Goal: Task Accomplishment & Management: Use online tool/utility

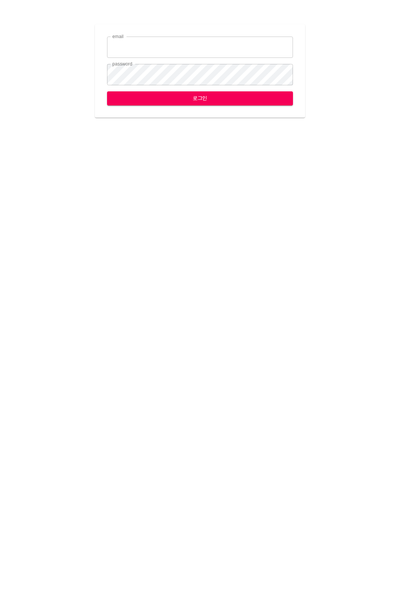
type input "[EMAIL_ADDRESS][DOMAIN_NAME]"
drag, startPoint x: 160, startPoint y: 107, endPoint x: 168, endPoint y: 85, distance: 23.6
click at [160, 107] on div "email jungce@ihateflyingbugs.com email password password 로그인" at bounding box center [200, 70] width 210 height 93
drag, startPoint x: 184, startPoint y: 91, endPoint x: 251, endPoint y: 6, distance: 108.5
click at [184, 91] on form "email jungce@ihateflyingbugs.com email password password 로그인" at bounding box center [200, 71] width 186 height 69
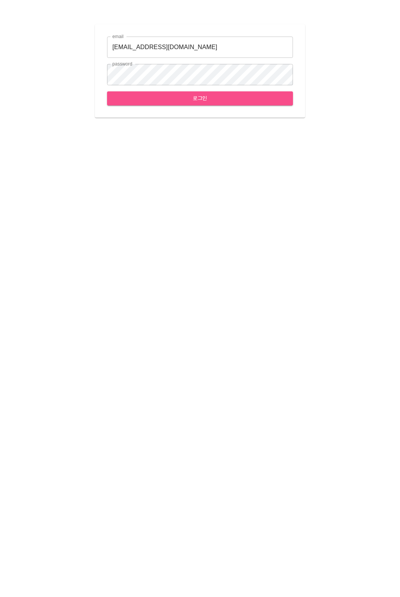
click at [168, 104] on button "로그인" at bounding box center [200, 98] width 186 height 14
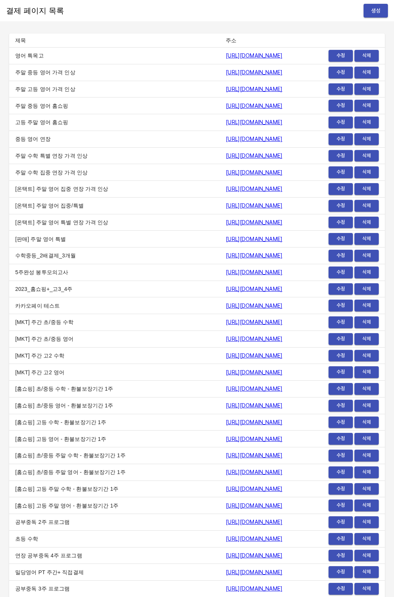
drag, startPoint x: 123, startPoint y: 126, endPoint x: 316, endPoint y: 3, distance: 229.1
click at [126, 123] on td "고등 주말 영어 홈쇼핑" at bounding box center [114, 122] width 211 height 17
click at [364, 6] on button "생성" at bounding box center [376, 11] width 24 height 14
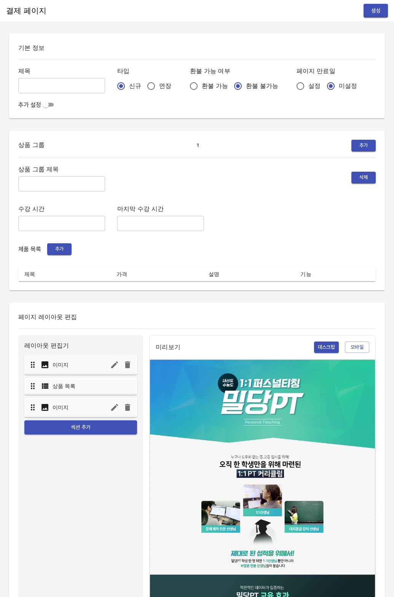
drag, startPoint x: 135, startPoint y: 86, endPoint x: 258, endPoint y: 88, distance: 123.0
click at [143, 86] on input "연장" at bounding box center [151, 86] width 16 height 16
radio input "true"
click at [308, 88] on span "설정" at bounding box center [314, 85] width 12 height 9
click at [292, 88] on input "설정" at bounding box center [300, 86] width 16 height 16
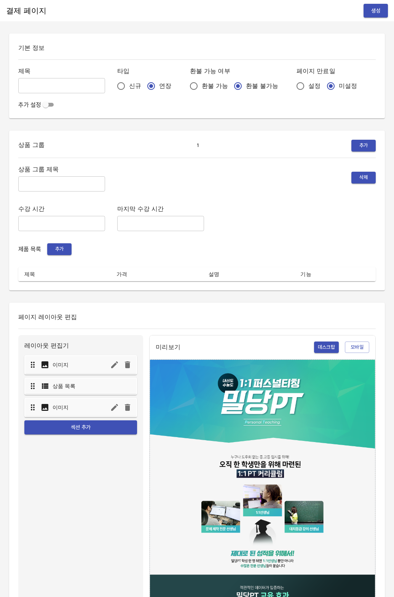
radio input "true"
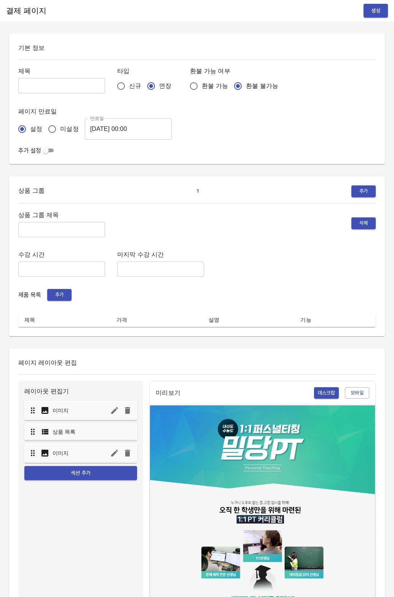
click at [43, 83] on input "text" at bounding box center [61, 85] width 87 height 15
click at [117, 133] on input "2025-08-19 00:00" at bounding box center [128, 128] width 87 height 21
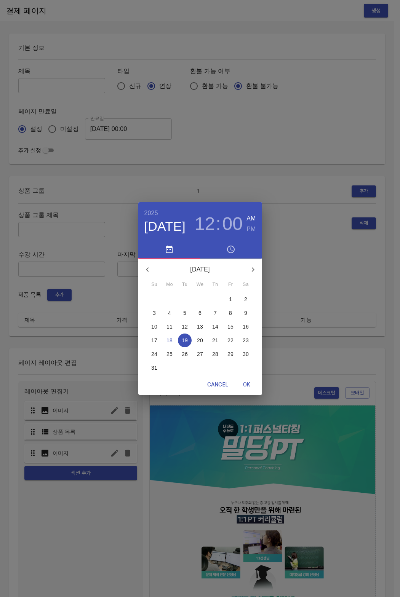
click at [190, 356] on span "26" at bounding box center [185, 354] width 14 height 8
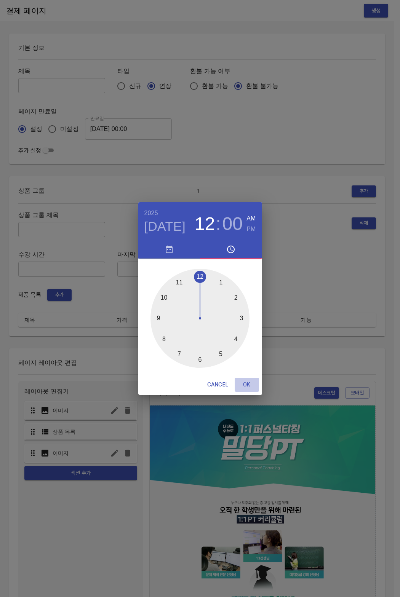
drag, startPoint x: 240, startPoint y: 382, endPoint x: 239, endPoint y: 345, distance: 37.3
click at [240, 382] on span "OK" at bounding box center [247, 385] width 18 height 10
type input "2025-08-26 00:00"
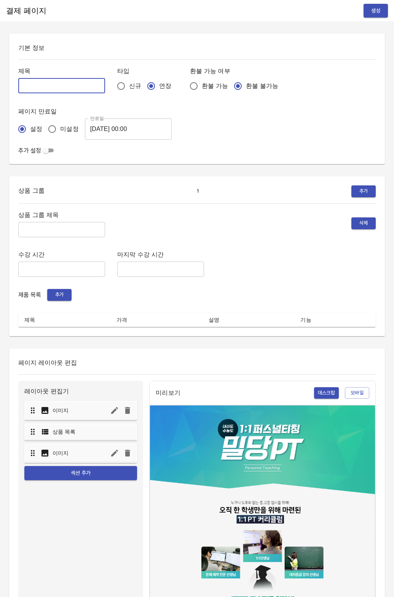
click at [41, 81] on input "text" at bounding box center [61, 85] width 87 height 15
type input "0818_최윤성"
click at [42, 237] on input "text" at bounding box center [61, 229] width 87 height 15
type input "줌"
type input "주말 특별PT"
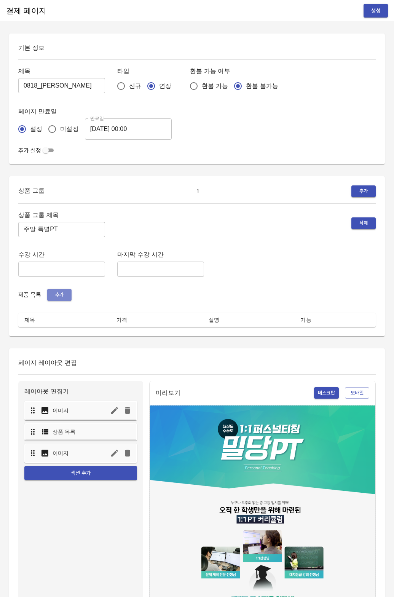
click at [50, 292] on button "추가" at bounding box center [59, 295] width 24 height 12
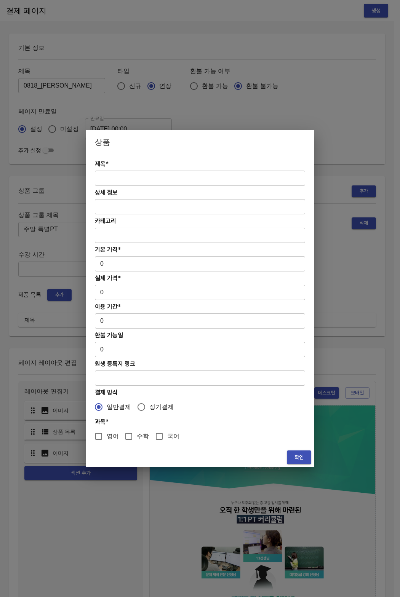
paste input "[연장] 주말 고등 6시간 국어 4주(약 1개월) 특별PT"
click at [150, 174] on input "text" at bounding box center [200, 178] width 210 height 15
type input "[연장] 주말 고등 6시간 국어 4주(약 1개월) 특별PT"
click at [109, 265] on input "0" at bounding box center [200, 263] width 210 height 15
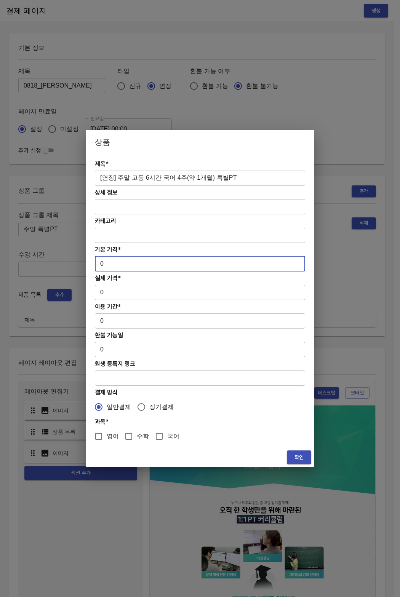
drag, startPoint x: 109, startPoint y: 264, endPoint x: 93, endPoint y: 264, distance: 16.0
click at [93, 264] on div "제목* [연장] 주말 고등 6시간 국어 4주(약 1개월) 특별PT ​ 상세 정보 ​ 카테고리 ​ 기본 가격* 0 ​ 실제 가격* 0 ​ 이용 …" at bounding box center [200, 300] width 228 height 293
paste input "31300"
type input "313000"
drag, startPoint x: 110, startPoint y: 300, endPoint x: 94, endPoint y: 290, distance: 18.3
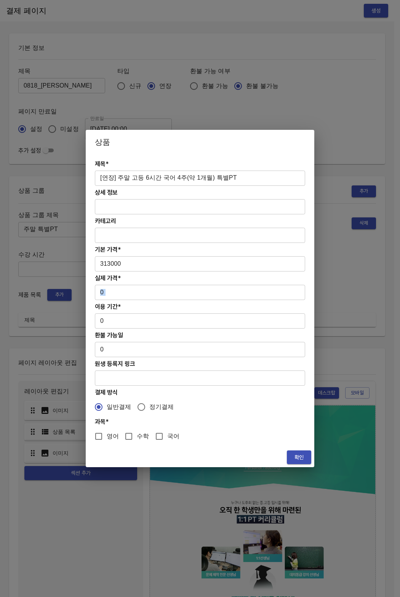
click at [94, 290] on div "제목* [연장] 주말 고등 6시간 국어 4주(약 1개월) 특별PT ​ 상세 정보 ​ 카테고리 ​ 기본 가격* 313000 ​ 실제 가격* 0 …" at bounding box center [200, 300] width 228 height 293
click at [106, 292] on input "0" at bounding box center [200, 292] width 210 height 15
drag, startPoint x: 100, startPoint y: 292, endPoint x: 93, endPoint y: 292, distance: 7.2
click at [93, 292] on div "제목* [연장] 주말 고등 6시간 국어 4주(약 1개월) 특별PT ​ 상세 정보 ​ 카테고리 ​ 기본 가격* 313000 ​ 실제 가격* 0 …" at bounding box center [200, 300] width 228 height 293
paste input "31300"
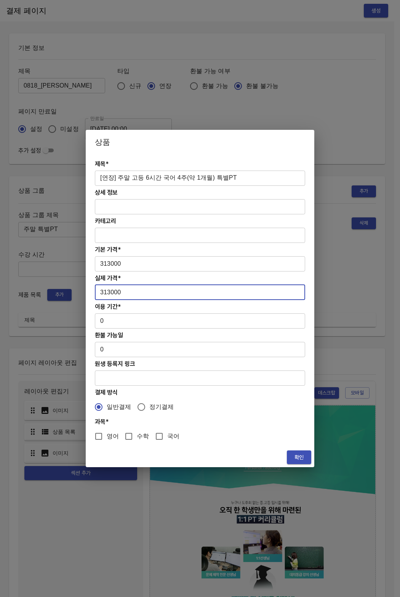
type input "313000"
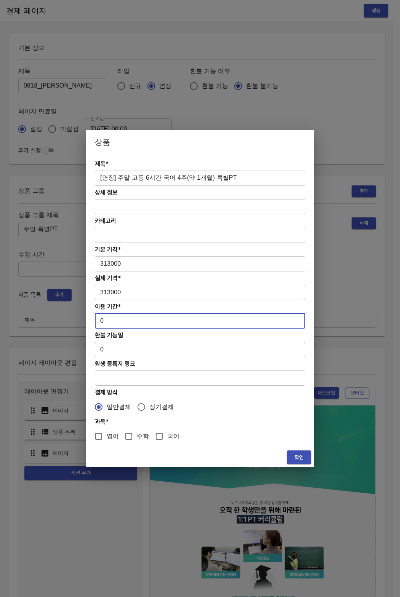
drag, startPoint x: 107, startPoint y: 315, endPoint x: 120, endPoint y: 324, distance: 15.9
click at [120, 324] on input "0" at bounding box center [200, 320] width 210 height 15
type input "28"
drag, startPoint x: 158, startPoint y: 438, endPoint x: 241, endPoint y: 470, distance: 89.4
click at [159, 438] on input "국어" at bounding box center [159, 436] width 16 height 16
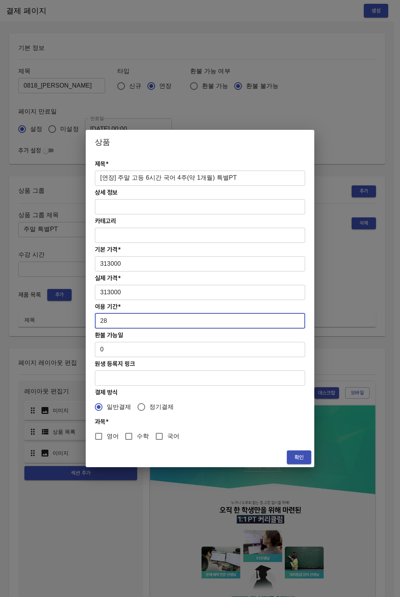
checkbox input "true"
click at [288, 456] on button "확인" at bounding box center [299, 457] width 24 height 14
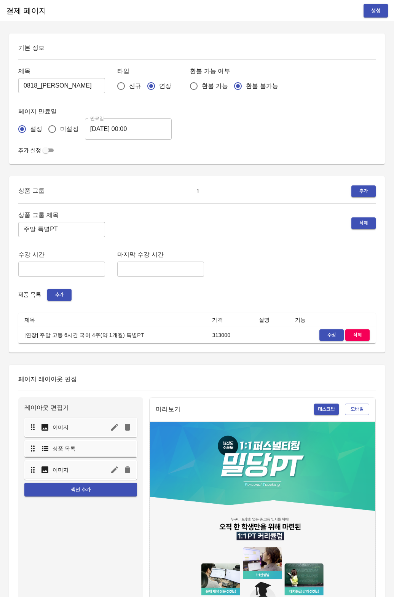
click at [227, 379] on h6 "페이지 레이아웃 편집" at bounding box center [196, 379] width 357 height 11
click at [377, 10] on span "생성" at bounding box center [376, 11] width 12 height 10
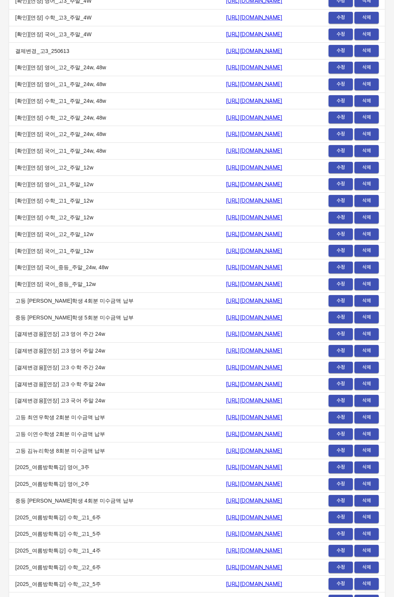
scroll to position [8992, 0]
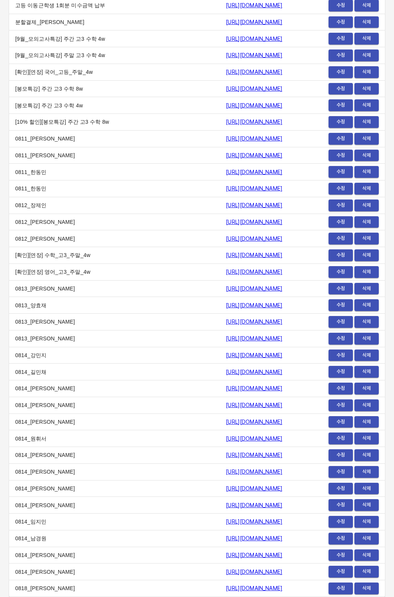
drag, startPoint x: 132, startPoint y: 591, endPoint x: 281, endPoint y: 590, distance: 149.2
click at [281, 590] on td "https://payment.mildang.kr/B1dyNcqt19VETySuWS-_e" at bounding box center [264, 588] width 88 height 17
copy link "https://payment.mildang.kr/B1dyNcqt19VETySuWS-_e"
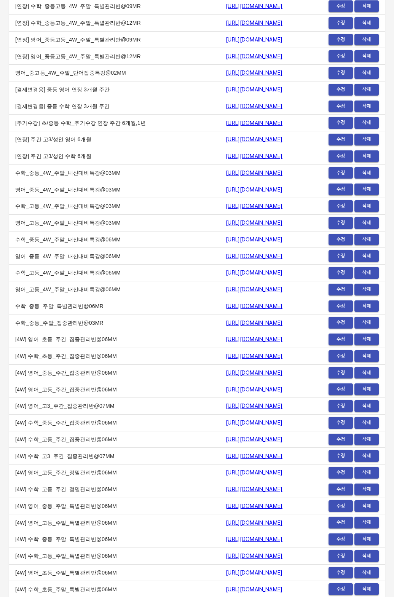
scroll to position [0, 0]
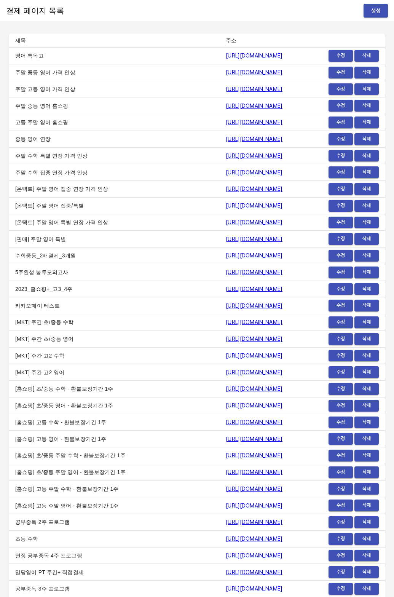
click at [370, 8] on span "생성" at bounding box center [376, 11] width 12 height 10
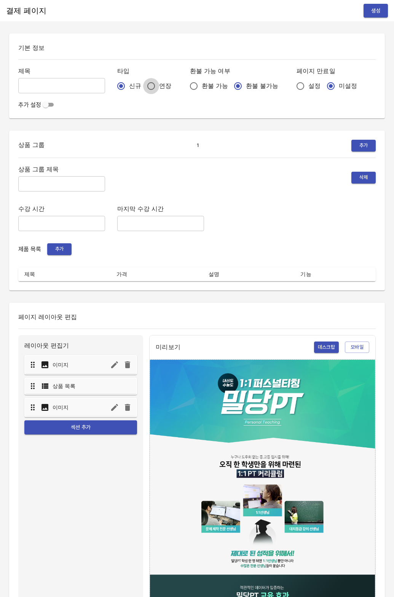
click at [143, 88] on input "연장" at bounding box center [151, 86] width 16 height 16
radio input "true"
click at [292, 85] on input "설정" at bounding box center [300, 86] width 16 height 16
radio input "true"
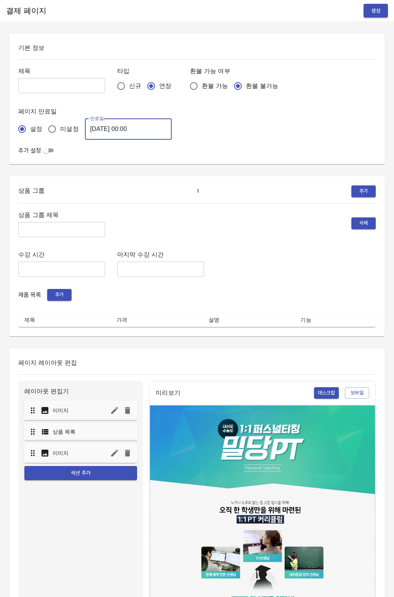
click at [105, 131] on input "[DATE] 00:00" at bounding box center [128, 128] width 87 height 21
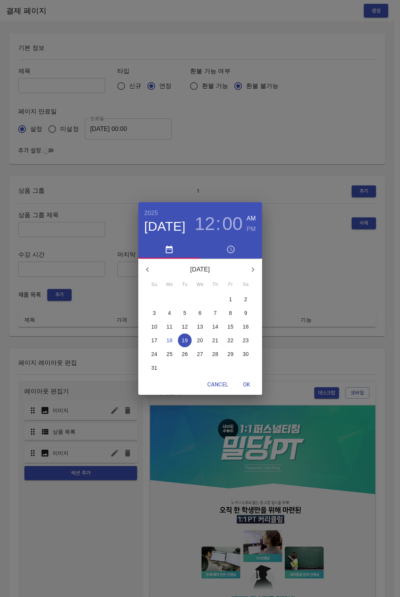
click at [184, 354] on p "26" at bounding box center [185, 354] width 6 height 8
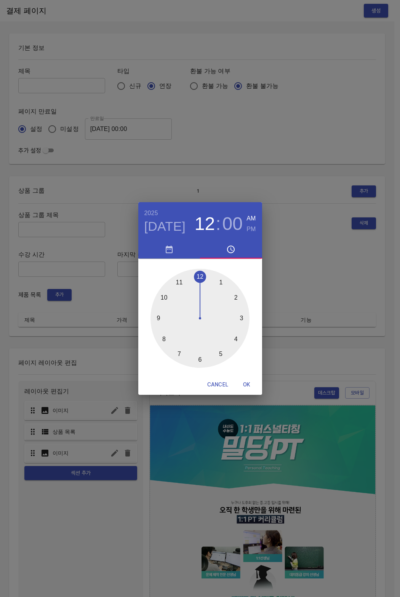
click at [251, 381] on span "OK" at bounding box center [247, 385] width 18 height 10
type input "2025-08-26 00:00"
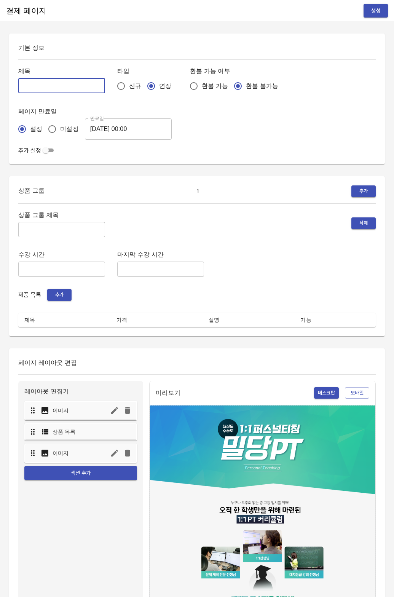
click at [49, 78] on input "text" at bounding box center [61, 85] width 87 height 15
type input "0818_[PERSON_NAME]"
click at [40, 228] on input "text" at bounding box center [61, 229] width 87 height 15
type input "주말 특별PT"
click at [58, 296] on span "추가" at bounding box center [59, 294] width 17 height 9
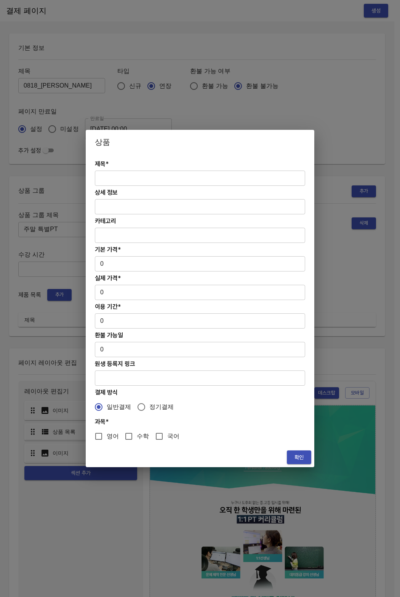
click at [157, 169] on div "제목* ​ 상세 정보 ​ 카테고리 ​ 기본 가격* 0 ​ 실제 가격* 0 ​ 이용 기간* 0 ​ 환불 가능일 0 ​ 원생 등록지 링크 ​ 결제…" at bounding box center [200, 300] width 228 height 293
click at [145, 180] on input "text" at bounding box center [200, 178] width 210 height 15
paste input "[연장] 주말 중등 6시간 수학 4주(약 1개월) 특별PT"
type input "[연장] 주말 중등 6시간 수학 4주(약 1개월) 특별PT"
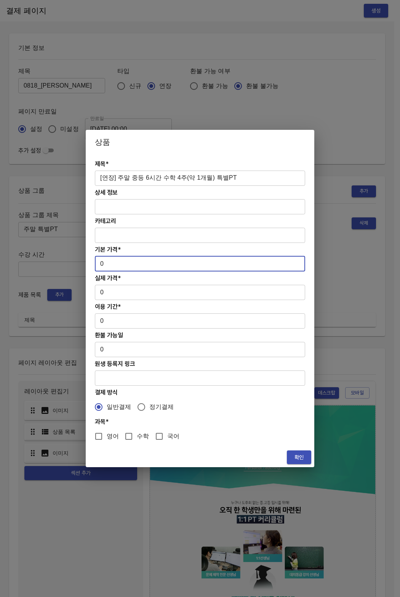
drag, startPoint x: 135, startPoint y: 268, endPoint x: 88, endPoint y: 262, distance: 47.6
click at [88, 262] on div "제목* [연장] 주말 중등 6시간 수학 4주(약 1개월) 특별PT ​ 상세 정보 ​ 카테고리 ​ 기본 가격* 0 ​ 실제 가격* 0 ​ 이용 …" at bounding box center [200, 300] width 228 height 293
paste input "27800"
type input "278000"
click at [111, 296] on input "0" at bounding box center [200, 292] width 210 height 15
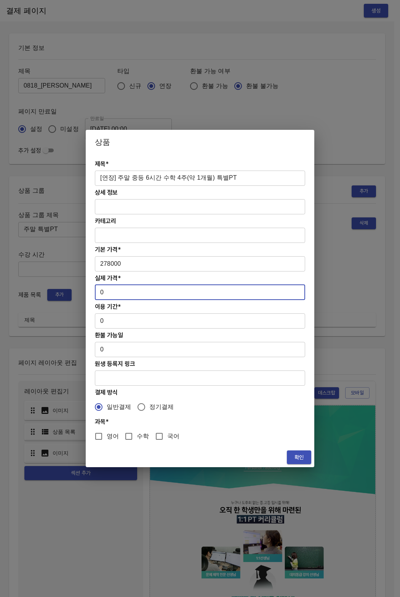
drag, startPoint x: 110, startPoint y: 294, endPoint x: 84, endPoint y: 293, distance: 26.7
click at [84, 293] on div "상품 제목* [연장] 주말 중등 6시간 수학 4주(약 1개월) 특별PT ​ 상세 정보 ​ 카테고리 ​ 기본 가격* 278000 ​ 실제 가격*…" at bounding box center [200, 298] width 400 height 597
paste input "27800"
type input "278000"
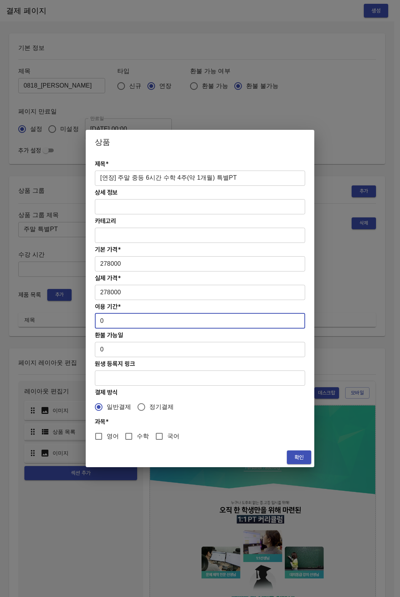
drag, startPoint x: 112, startPoint y: 324, endPoint x: 104, endPoint y: 321, distance: 8.9
click at [105, 322] on input "0" at bounding box center [200, 320] width 210 height 15
drag, startPoint x: 104, startPoint y: 321, endPoint x: 99, endPoint y: 321, distance: 4.2
click at [99, 321] on input "0" at bounding box center [200, 320] width 210 height 15
type input "28"
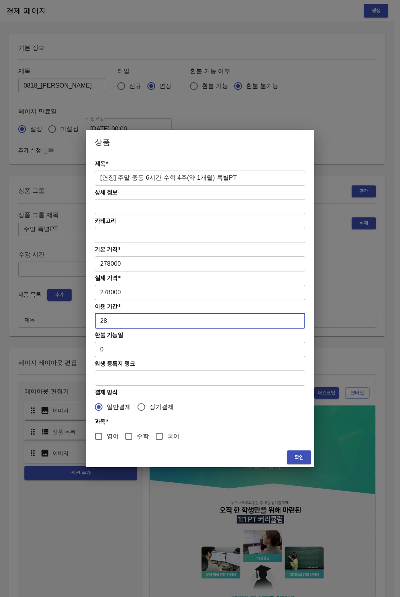
drag, startPoint x: 125, startPoint y: 442, endPoint x: 258, endPoint y: 446, distance: 132.9
click at [126, 442] on input "수학" at bounding box center [129, 436] width 16 height 16
checkbox input "true"
click at [305, 461] on button "확인" at bounding box center [299, 457] width 24 height 14
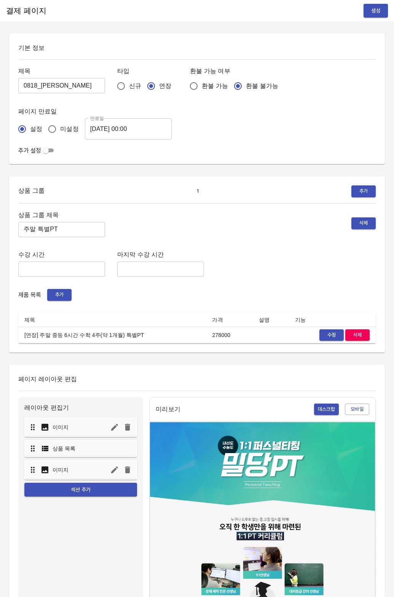
click at [383, 9] on button "생성" at bounding box center [376, 11] width 24 height 14
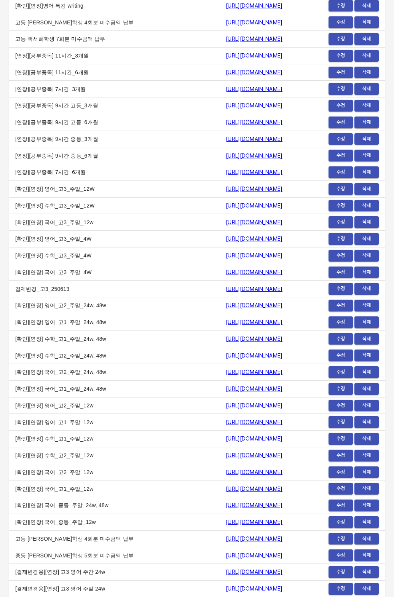
scroll to position [9008, 0]
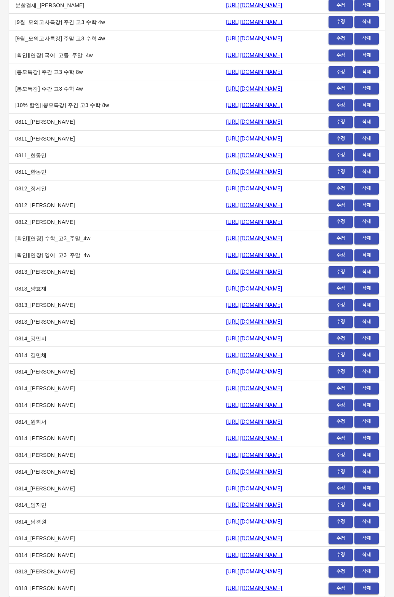
drag, startPoint x: 119, startPoint y: 585, endPoint x: 123, endPoint y: 587, distance: 4.3
click at [121, 586] on td "0818_권준서" at bounding box center [114, 588] width 211 height 17
drag, startPoint x: 193, startPoint y: 589, endPoint x: 306, endPoint y: 589, distance: 113.1
click at [306, 589] on td "[URL][DOMAIN_NAME]" at bounding box center [264, 588] width 88 height 17
copy link "[URL][DOMAIN_NAME]"
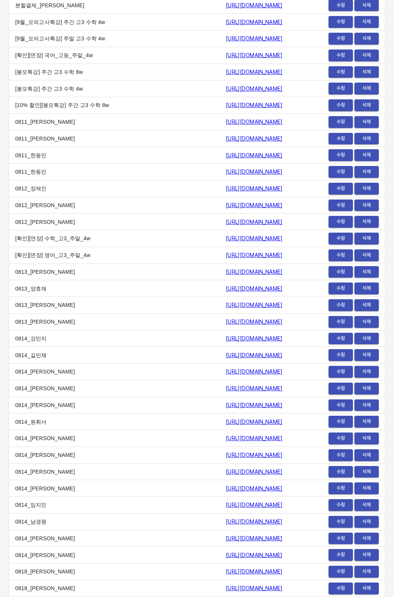
scroll to position [0, 0]
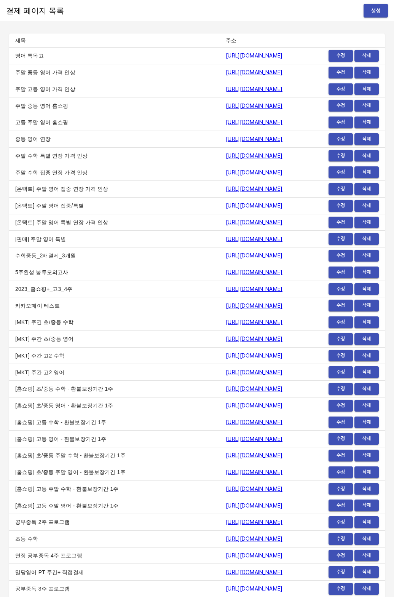
click at [383, 10] on button "생성" at bounding box center [376, 11] width 24 height 14
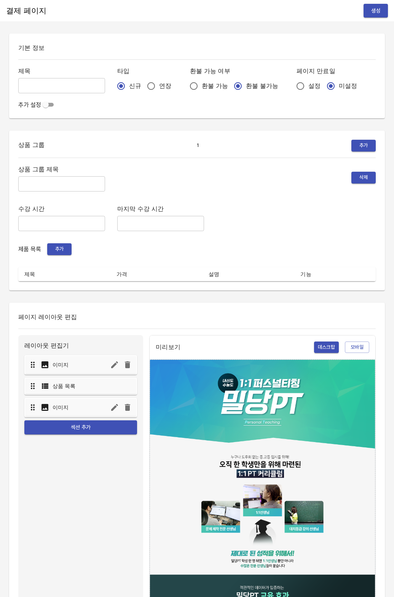
drag, startPoint x: 133, startPoint y: 91, endPoint x: 172, endPoint y: 93, distance: 38.9
click at [143, 91] on input "연장" at bounding box center [151, 86] width 16 height 16
radio input "true"
click at [292, 86] on input "설정" at bounding box center [300, 86] width 16 height 16
radio input "true"
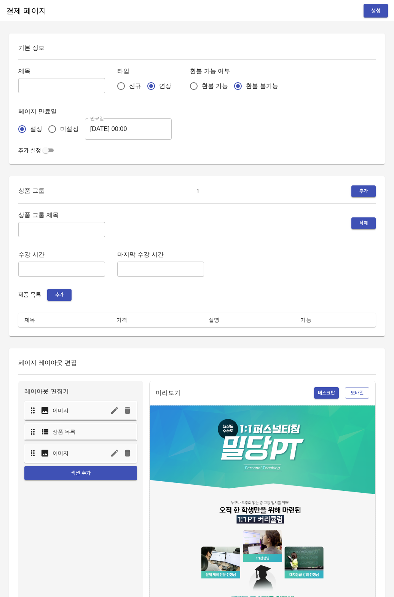
click at [149, 126] on input "[DATE] 00:00" at bounding box center [128, 128] width 87 height 21
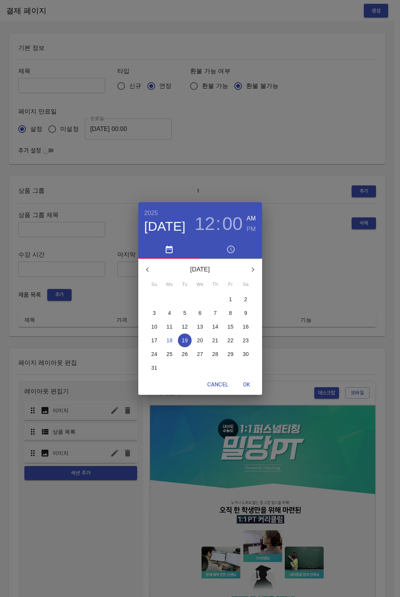
click at [184, 350] on p "26" at bounding box center [185, 354] width 6 height 8
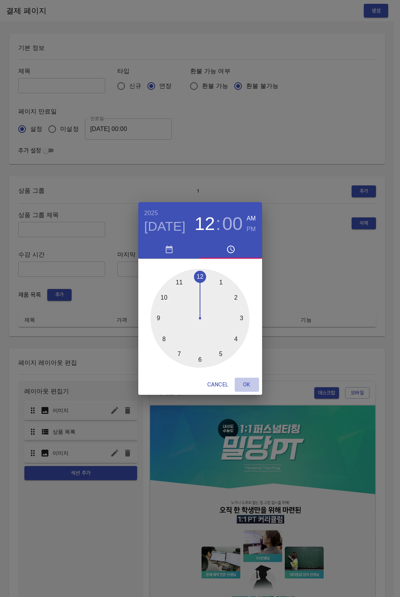
click at [244, 381] on span "OK" at bounding box center [247, 385] width 18 height 10
type input "[DATE] 00:00"
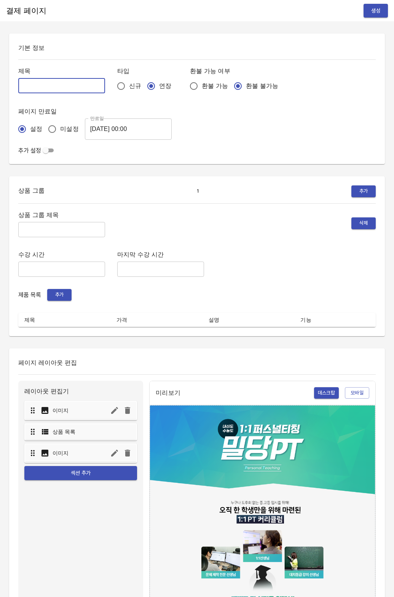
click at [38, 93] on input "text" at bounding box center [61, 85] width 87 height 15
type input "0818_[PERSON_NAME]"
click at [49, 224] on input "text" at bounding box center [61, 229] width 87 height 15
type input "주말 특별PT"
click at [52, 292] on span "추가" at bounding box center [59, 294] width 17 height 9
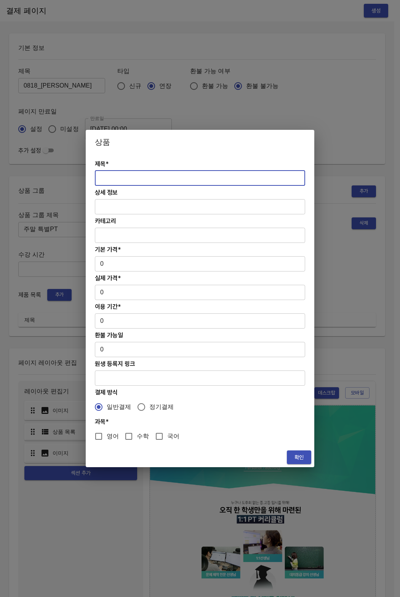
click at [117, 176] on input "text" at bounding box center [200, 178] width 210 height 15
paste input "[연장] 주말 고등 6시간 수학 4주(약 1개월) 특별PT"
type input "[연장] 주말 고등 6시간 수학 4주(약 1개월) 특별PT"
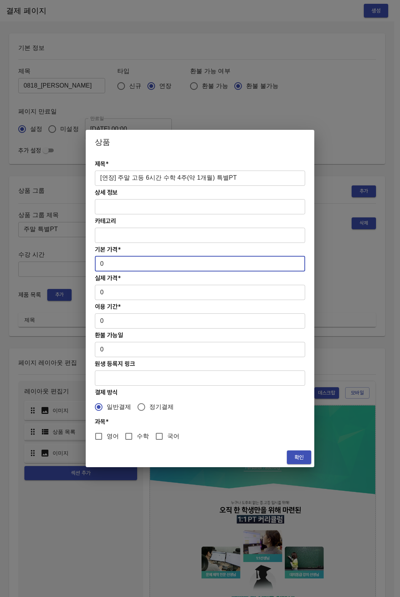
click at [111, 267] on input "0" at bounding box center [200, 263] width 210 height 15
drag, startPoint x: 109, startPoint y: 266, endPoint x: 92, endPoint y: 263, distance: 17.8
click at [92, 263] on div "제목* [연장] 주말 고등 6시간 수학 4주(약 1개월) 특별PT ​ 상세 정보 ​ 카테고리 ​ 기본 가격* 0 ​ 실제 가격* 0 ​ 이용 …" at bounding box center [200, 300] width 228 height 293
paste input "31300"
type input "313000"
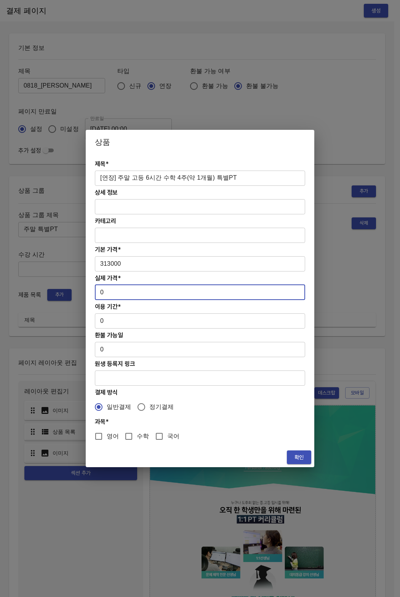
drag, startPoint x: 107, startPoint y: 298, endPoint x: 90, endPoint y: 292, distance: 17.6
click at [90, 292] on div "제목* [연장] 주말 고등 6시간 수학 4주(약 1개월) 특별PT ​ 상세 정보 ​ 카테고리 ​ 기본 가격* 313000 ​ 실제 가격* 0 …" at bounding box center [200, 300] width 228 height 293
paste input "31300"
type input "313000"
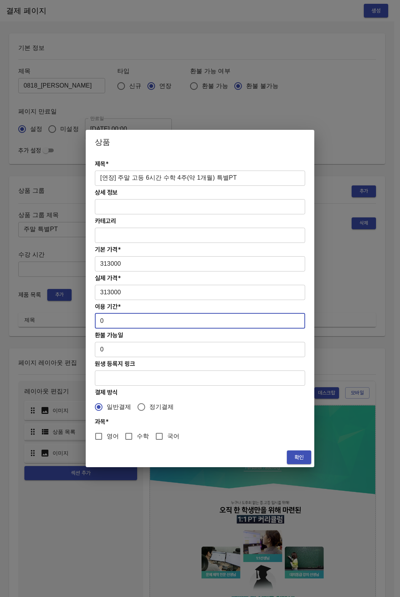
drag, startPoint x: 104, startPoint y: 324, endPoint x: 96, endPoint y: 321, distance: 8.1
click at [96, 321] on input "0" at bounding box center [200, 320] width 210 height 15
type input "28"
drag, startPoint x: 125, startPoint y: 442, endPoint x: 144, endPoint y: 447, distance: 20.0
click at [126, 442] on input "수학" at bounding box center [129, 436] width 16 height 16
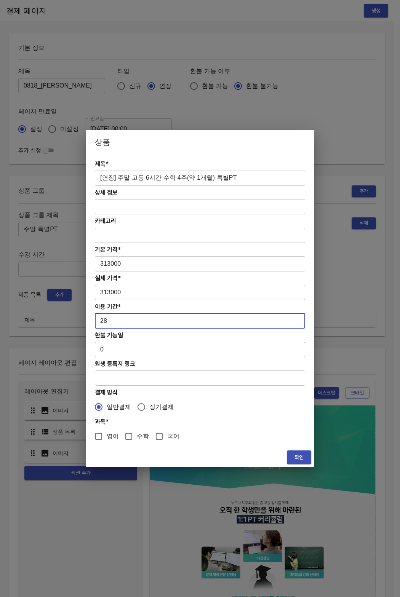
checkbox input "true"
click at [293, 460] on span "확인" at bounding box center [299, 458] width 12 height 10
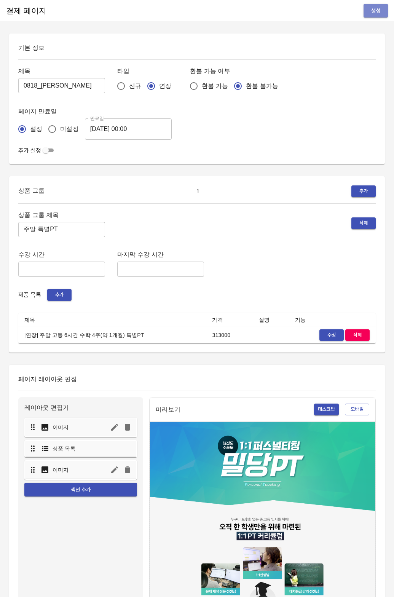
click at [379, 10] on span "생성" at bounding box center [376, 11] width 12 height 10
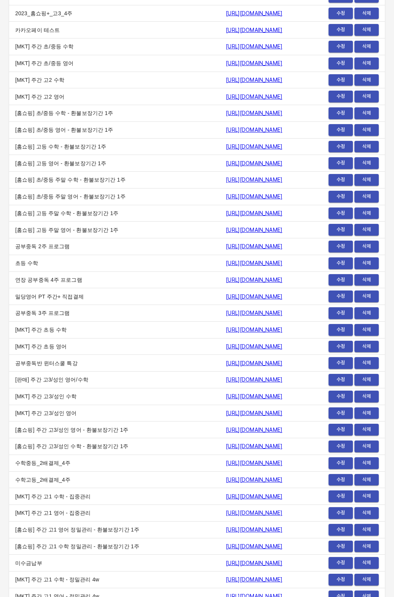
scroll to position [9025, 0]
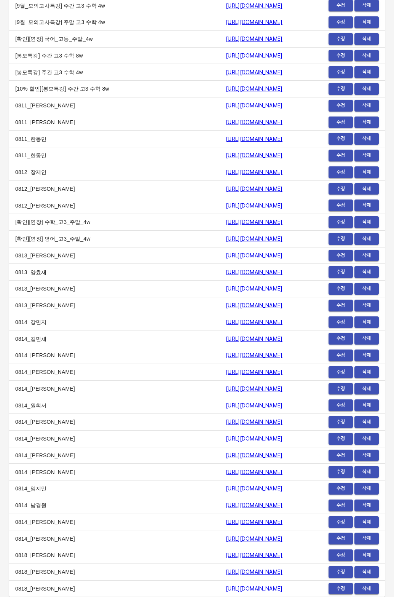
click at [126, 590] on td "0818_[PERSON_NAME]" at bounding box center [114, 588] width 211 height 17
drag, startPoint x: 128, startPoint y: 590, endPoint x: 281, endPoint y: 588, distance: 152.7
click at [281, 588] on tr "0818_노희원 https://payment.mildang.kr/6BIVo9LM2CgHL_yD4kSkx 수정 삭제" at bounding box center [197, 588] width 376 height 17
copy tr "0818_노희원 https://payment.mildang.kr/6BIVo9LM2CgHL_yD4kSkx"
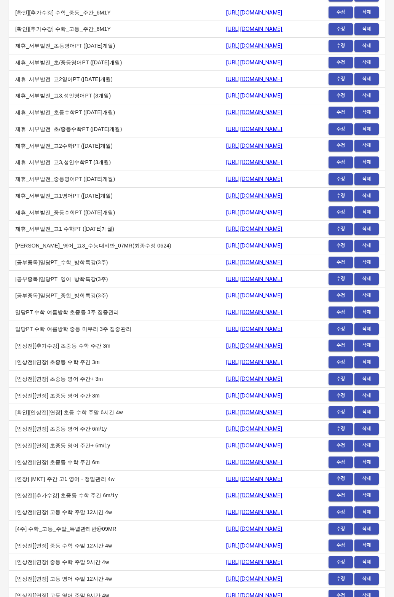
scroll to position [0, 0]
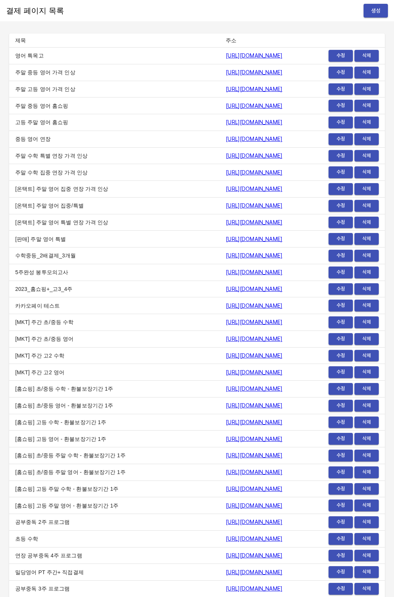
click at [361, 10] on div "결제 페이지 목록 생성" at bounding box center [197, 10] width 394 height 21
click at [364, 10] on button "생성" at bounding box center [376, 11] width 24 height 14
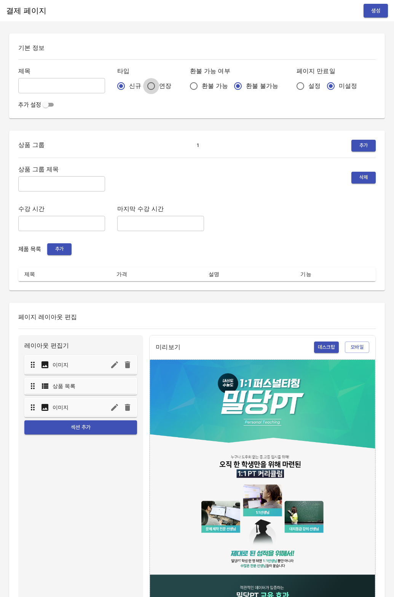
drag, startPoint x: 134, startPoint y: 85, endPoint x: 287, endPoint y: 91, distance: 153.1
click at [143, 85] on input "연장" at bounding box center [151, 86] width 16 height 16
radio input "true"
click at [292, 86] on input "설정" at bounding box center [300, 86] width 16 height 16
radio input "true"
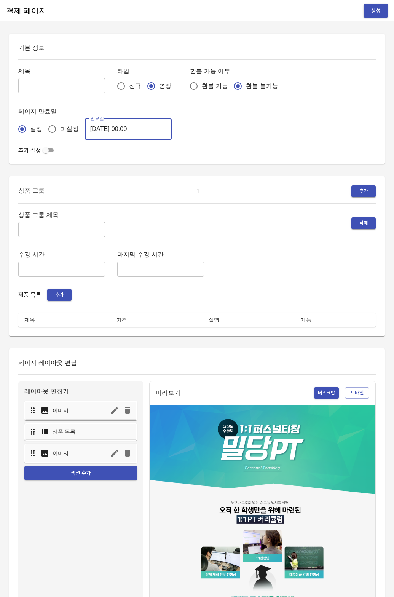
click at [111, 134] on input "2025-08-19 00:00" at bounding box center [128, 128] width 87 height 21
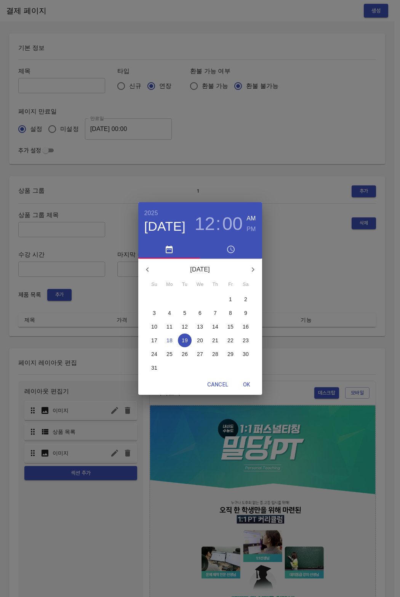
drag, startPoint x: 187, startPoint y: 352, endPoint x: 233, endPoint y: 372, distance: 50.7
click at [187, 353] on p "26" at bounding box center [185, 354] width 6 height 8
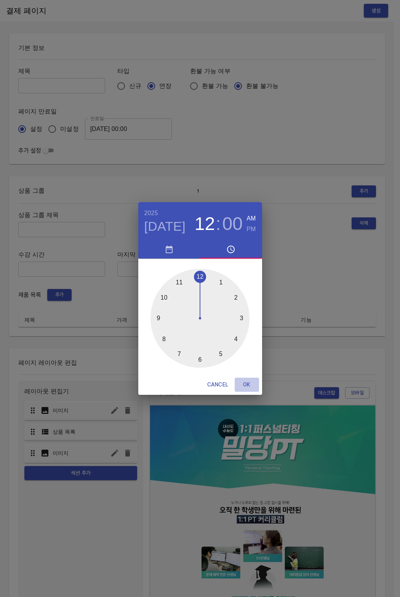
click at [249, 389] on span "OK" at bounding box center [247, 385] width 18 height 10
type input "2025-08-26 00:00"
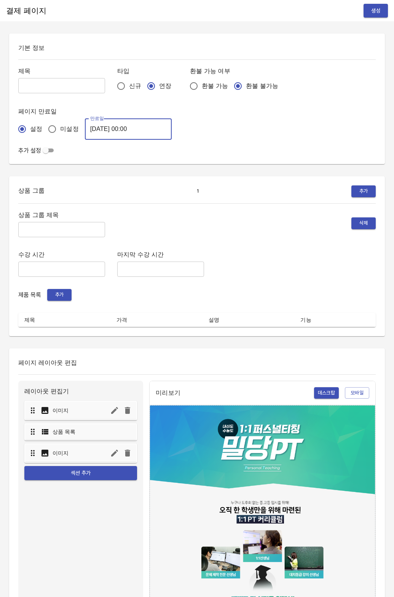
click at [56, 87] on input "text" at bounding box center [61, 85] width 87 height 15
type input "0818_서예준"
click at [54, 227] on input "text" at bounding box center [61, 229] width 87 height 15
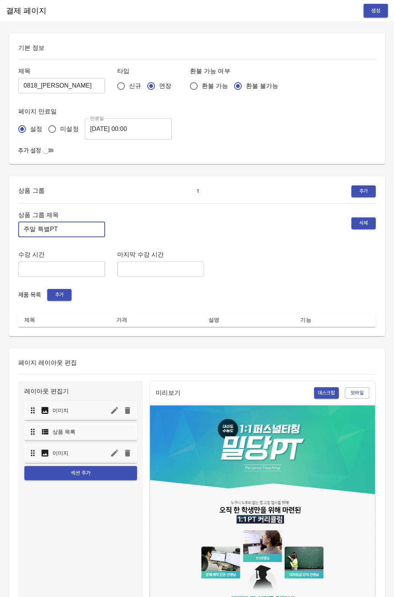
type input "주말 특별PT"
click at [59, 293] on span "추가" at bounding box center [59, 294] width 17 height 9
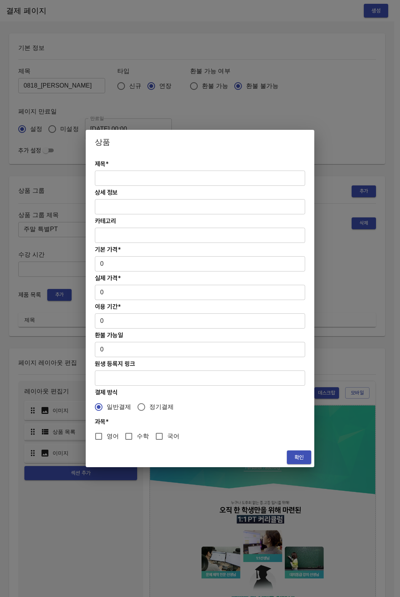
click at [149, 172] on input "text" at bounding box center [200, 178] width 210 height 15
paste input "[연장] 주말 고등 6시간 수학 4주(약 1개월) 특별PT"
type input "[연장] 주말 고등 6시간 수학 4주(약 1개월) 특별PT"
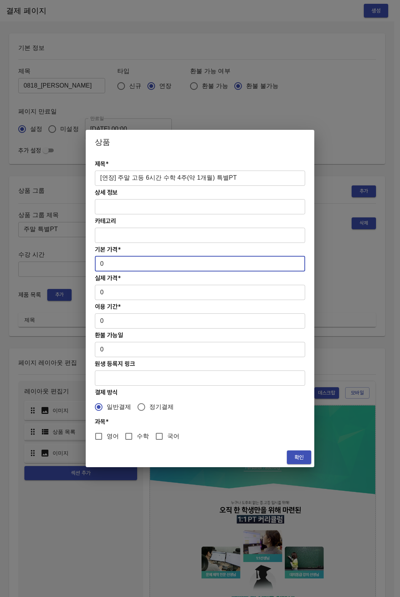
click at [121, 270] on input "0" at bounding box center [200, 263] width 210 height 15
drag, startPoint x: 113, startPoint y: 264, endPoint x: 87, endPoint y: 262, distance: 26.0
click at [87, 262] on div "제목* [연장] 주말 고등 6시간 수학 4주(약 1개월) 특별PT ​ 상세 정보 ​ 카테고리 ​ 기본 가격* 0 ​ 실제 가격* 0 ​ 이용 …" at bounding box center [200, 300] width 228 height 293
paste input "31300"
type input "313000"
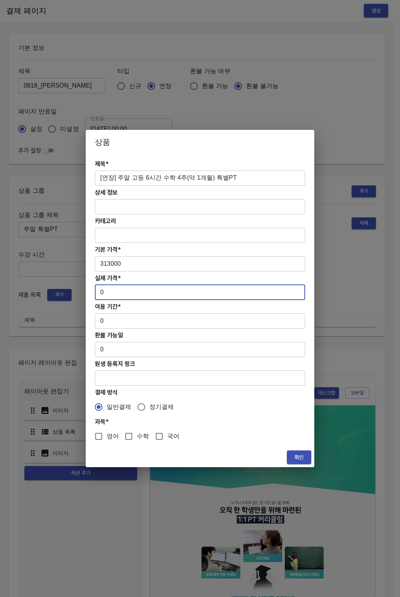
click at [114, 293] on input "0" at bounding box center [200, 292] width 210 height 15
drag, startPoint x: 112, startPoint y: 293, endPoint x: 84, endPoint y: 291, distance: 28.2
click at [84, 291] on div "상품 제목* [연장] 주말 고등 6시간 수학 4주(약 1개월) 특별PT ​ 상세 정보 ​ 카테고리 ​ 기본 가격* 313000 ​ 실제 가격*…" at bounding box center [200, 298] width 400 height 597
paste input "31300"
type input "313000"
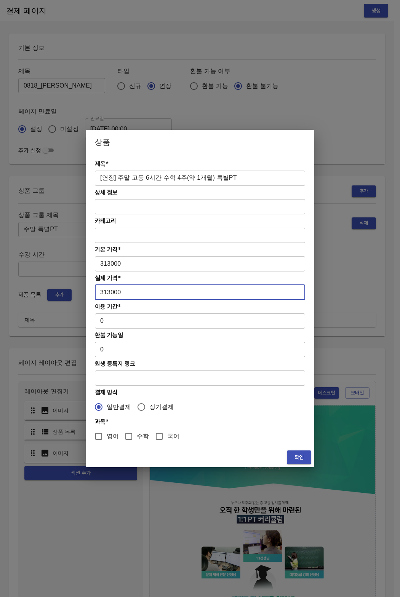
click at [127, 325] on input "0" at bounding box center [200, 320] width 210 height 15
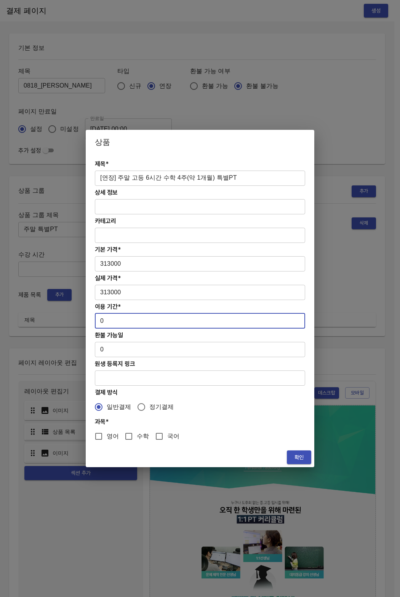
drag, startPoint x: 117, startPoint y: 324, endPoint x: 79, endPoint y: 324, distance: 38.1
click at [79, 324] on div "상품 제목* [연장] 주말 고등 6시간 수학 4주(약 1개월) 특별PT ​ 상세 정보 ​ 카테고리 ​ 기본 가격* 313000 ​ 실제 가격*…" at bounding box center [200, 298] width 400 height 597
type input "28"
drag, startPoint x: 123, startPoint y: 432, endPoint x: 129, endPoint y: 432, distance: 6.1
click at [123, 432] on input "수학" at bounding box center [129, 436] width 16 height 16
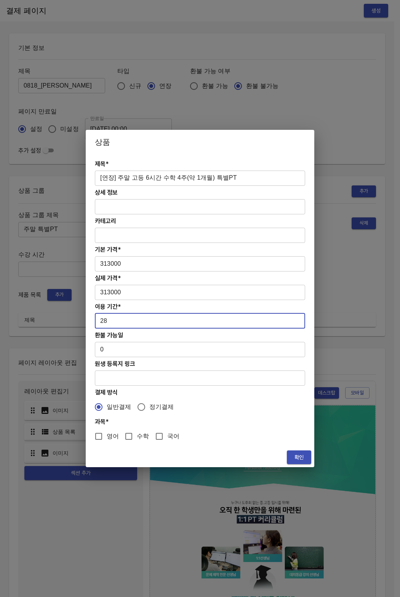
checkbox input "true"
drag, startPoint x: 288, startPoint y: 454, endPoint x: 286, endPoint y: 426, distance: 28.6
click at [287, 454] on button "확인" at bounding box center [299, 457] width 24 height 14
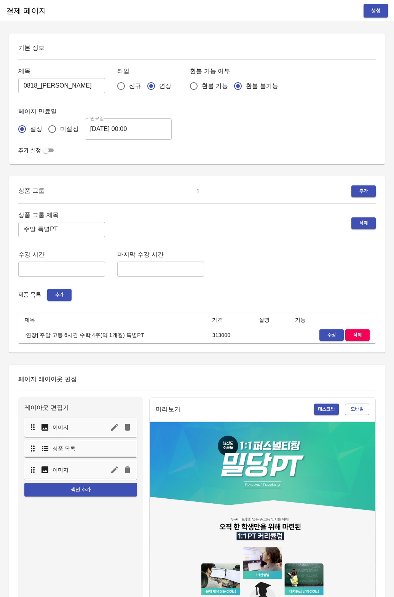
click at [200, 288] on div "상품 그룹 제목 주말 특별PT ​ 삭제 수강 시간 ​ 마지막 수강 시간 ​ 제품 목록 추가 제목 가격 설명 기능 [연장] 주말 고등 6시간 수…" at bounding box center [196, 277] width 357 height 134
click at [377, 8] on span "생성" at bounding box center [376, 11] width 12 height 10
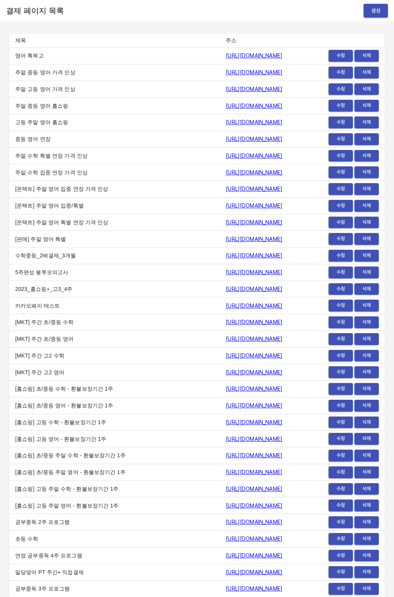
scroll to position [9042, 0]
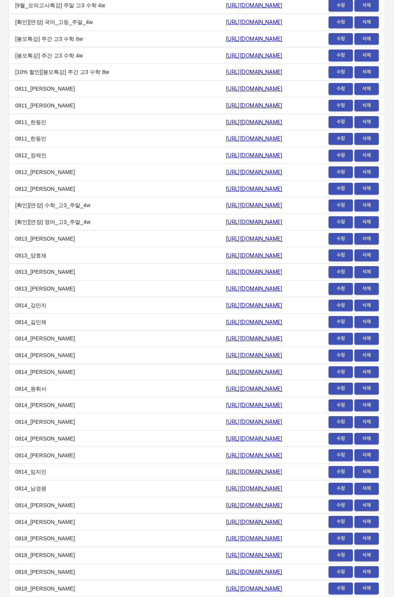
drag, startPoint x: 105, startPoint y: 583, endPoint x: 132, endPoint y: 590, distance: 27.5
click at [111, 583] on td "0818_[PERSON_NAME]" at bounding box center [114, 588] width 211 height 17
drag, startPoint x: 132, startPoint y: 590, endPoint x: 272, endPoint y: 593, distance: 140.1
click at [272, 593] on td "https://payment.mildang.kr/_5pngOf1PJsOL-VxMrW_X" at bounding box center [264, 588] width 88 height 17
copy link "https://payment.mildang.kr/_5pngOf1PJsOL-VxMrW_X"
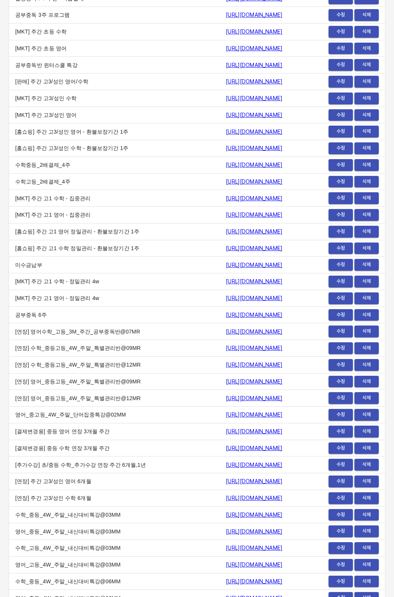
scroll to position [0, 0]
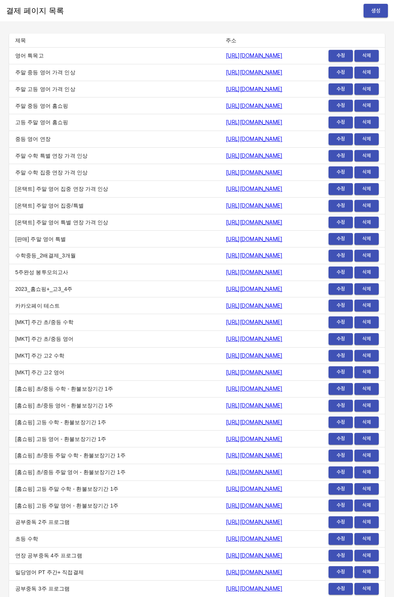
click at [365, 5] on button "생성" at bounding box center [376, 11] width 24 height 14
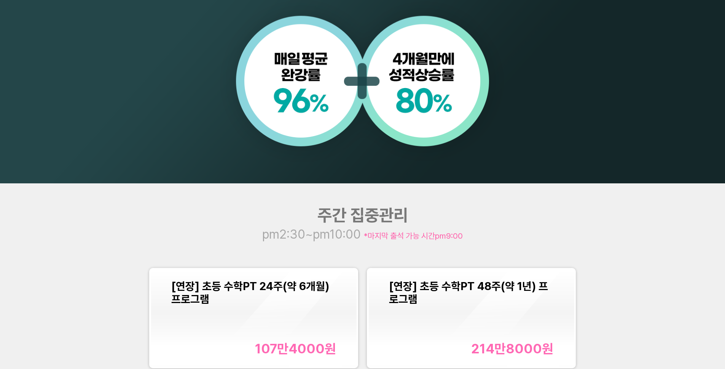
scroll to position [871, 0]
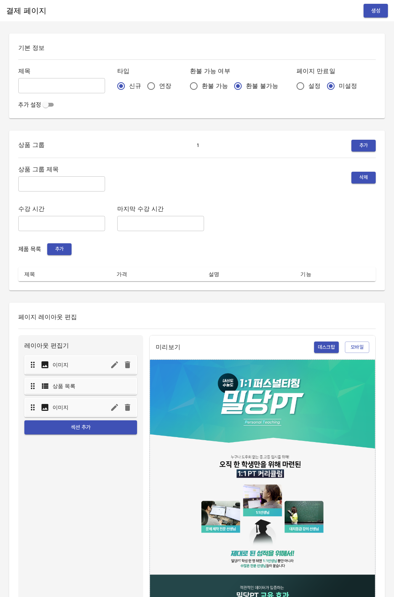
drag, startPoint x: 125, startPoint y: 83, endPoint x: 129, endPoint y: 83, distance: 4.6
click at [129, 83] on div "신규 연장" at bounding box center [147, 86] width 61 height 16
drag, startPoint x: 134, startPoint y: 85, endPoint x: 219, endPoint y: 85, distance: 85.3
click at [143, 85] on input "연장" at bounding box center [151, 86] width 16 height 16
radio input "true"
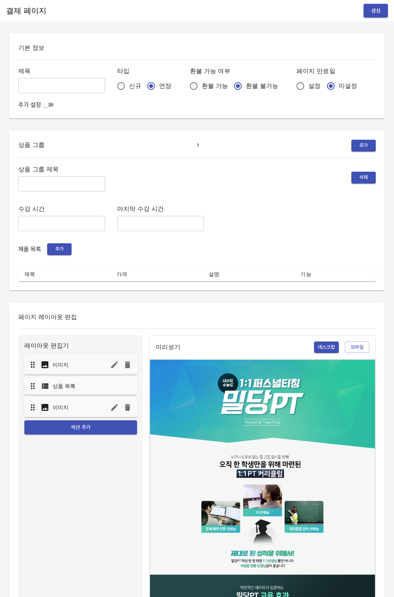
click at [292, 86] on input "설정" at bounding box center [300, 86] width 16 height 16
radio input "true"
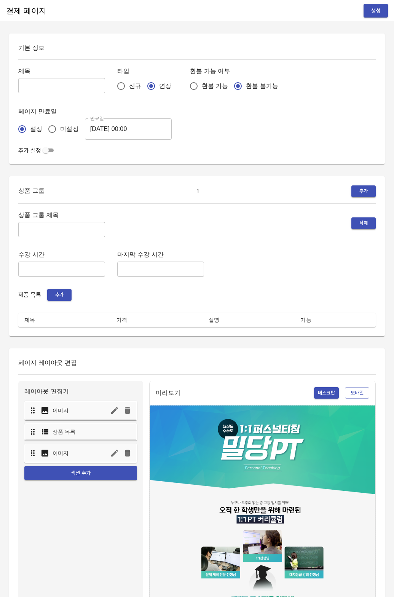
click at [116, 130] on input "[DATE] 00:00" at bounding box center [128, 128] width 87 height 21
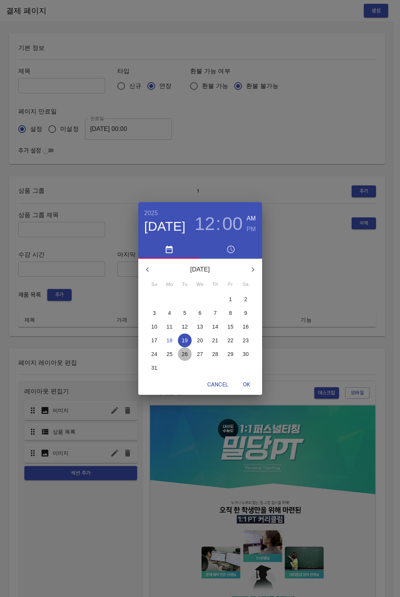
drag, startPoint x: 186, startPoint y: 356, endPoint x: 244, endPoint y: 385, distance: 65.0
click at [186, 357] on p "26" at bounding box center [185, 354] width 6 height 8
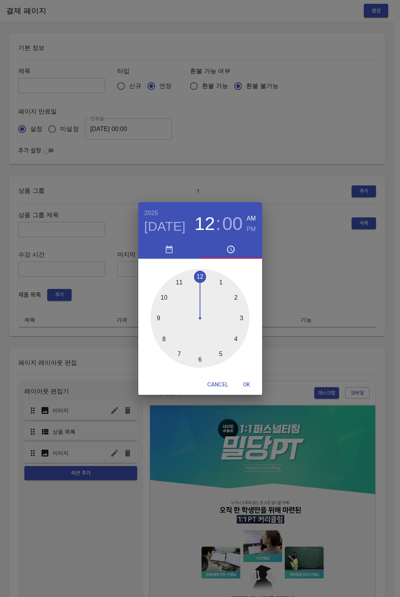
click at [244, 384] on span "OK" at bounding box center [247, 385] width 18 height 10
type input "2025-08-26 00:00"
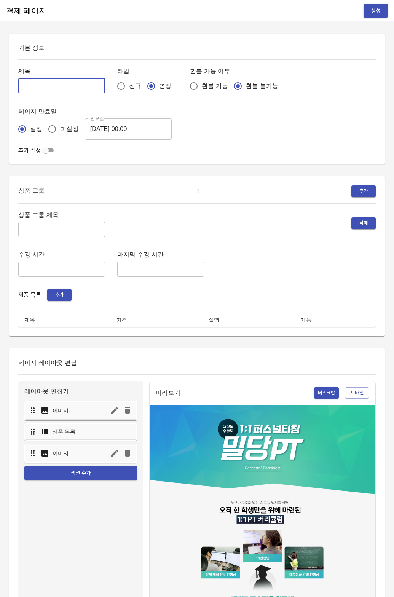
click at [45, 85] on input "text" at bounding box center [61, 85] width 87 height 15
type input "0"
type input "분할결졔_최수하"
click at [25, 226] on input "text" at bounding box center [61, 229] width 87 height 15
type input "주간 집중관리"
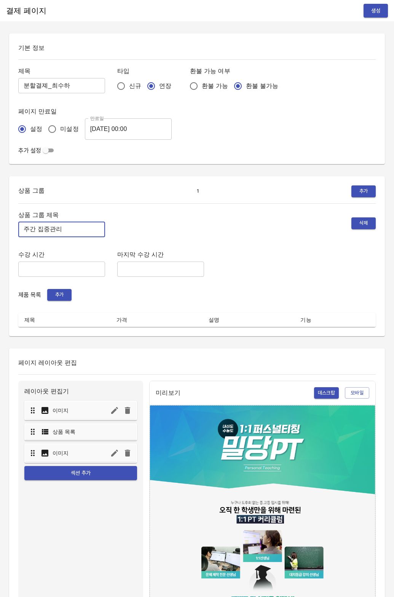
click at [59, 297] on span "추가" at bounding box center [59, 294] width 17 height 9
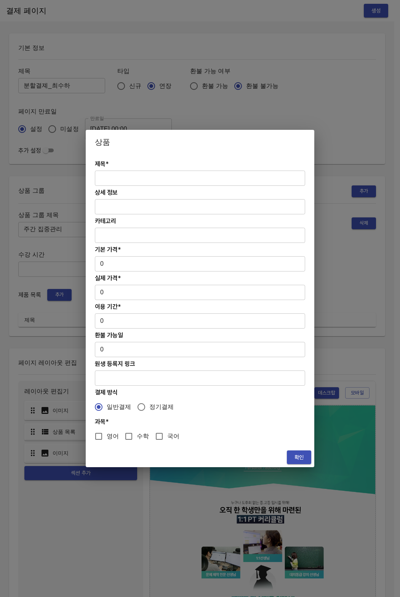
paste input "[분할결제1][연장] 초등 수학PT 12주(약 3개월) 프로그램"
click at [141, 180] on input "text" at bounding box center [200, 178] width 210 height 15
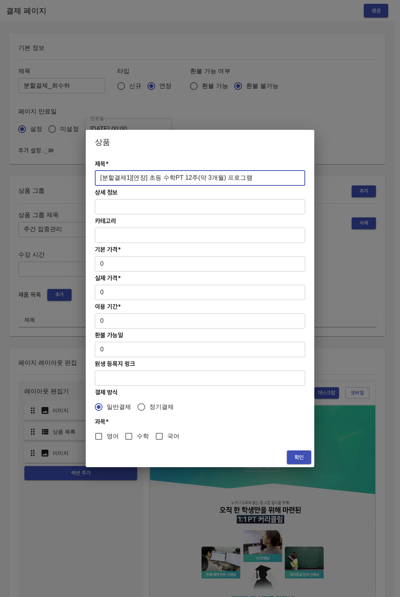
type input "[분할결제1][연장] 초등 수학PT 12주(약 3개월) 프로그램"
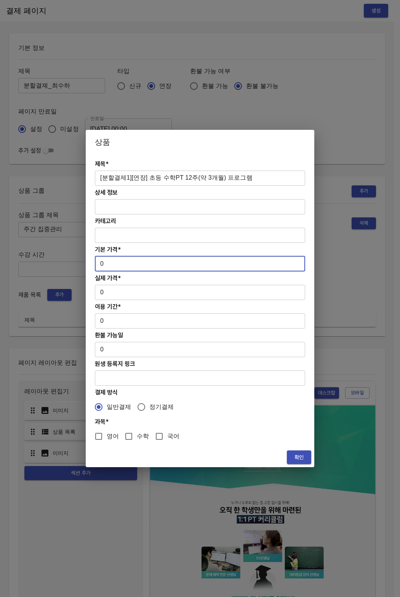
click at [104, 257] on input "0" at bounding box center [200, 263] width 210 height 15
drag, startPoint x: 104, startPoint y: 257, endPoint x: 117, endPoint y: 263, distance: 14.0
click at [117, 263] on input "0" at bounding box center [200, 263] width 210 height 15
paste input "53700"
type input "537000"
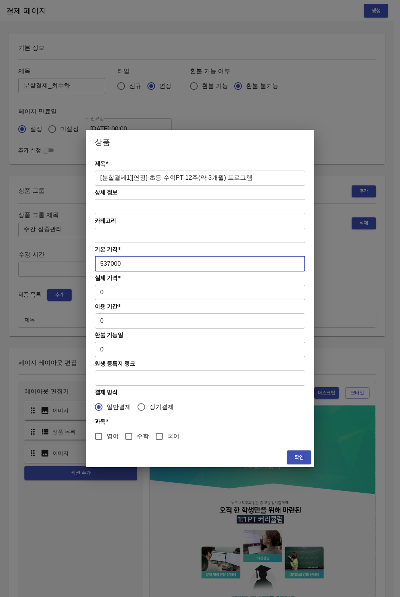
click at [107, 297] on input "0" at bounding box center [200, 292] width 210 height 15
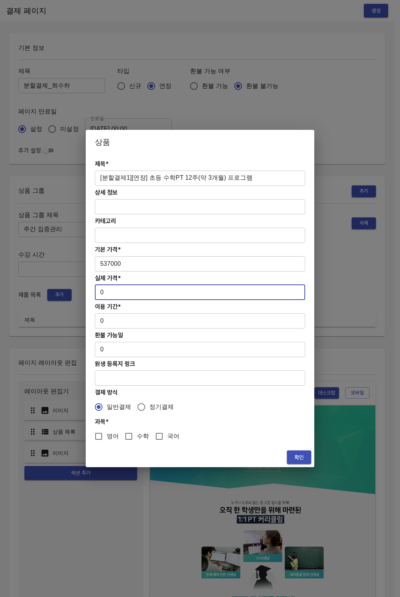
drag, startPoint x: 105, startPoint y: 296, endPoint x: 92, endPoint y: 293, distance: 13.6
click at [92, 293] on div "제목* [분할결제1][연장] 초등 수학PT 12주(약 3개월) 프로그램 ​ 상세 정보 ​ 카테고리 ​ 기본 가격* 537000 ​ 실제 가격*…" at bounding box center [200, 300] width 228 height 293
paste input "53700"
type input "537000"
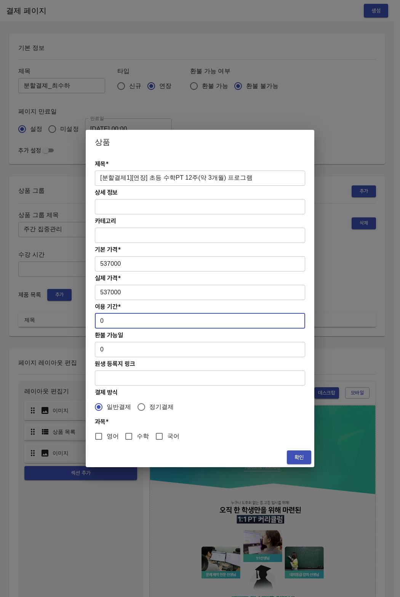
drag, startPoint x: 107, startPoint y: 317, endPoint x: 90, endPoint y: 318, distance: 16.8
click at [90, 318] on div "제목* [분할결제1][연장] 초등 수학PT 12주(약 3개월) 프로그램 ​ 상세 정보 ​ 카테고리 ​ 기본 가격* 537000 ​ 실제 가격*…" at bounding box center [200, 300] width 228 height 293
drag, startPoint x: 112, startPoint y: 325, endPoint x: 89, endPoint y: 325, distance: 23.2
click at [89, 325] on div "제목* [분할결제1][연장] 초등 수학PT 12주(약 3개월) 프로그램 ​ 상세 정보 ​ 카테고리 ​ 기본 가격* 537000 ​ 실제 가격*…" at bounding box center [200, 300] width 228 height 293
drag, startPoint x: 97, startPoint y: 323, endPoint x: 87, endPoint y: 321, distance: 10.4
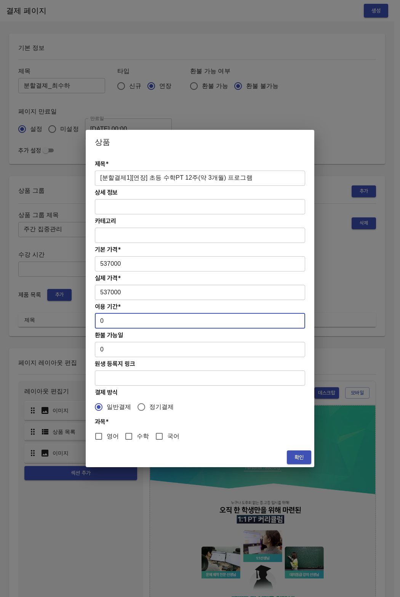
click at [87, 321] on div "제목* [분할결제1][연장] 초등 수학PT 12주(약 3개월) 프로그램 ​ 상세 정보 ​ 카테고리 ​ 기본 가격* 537000 ​ 실제 가격*…" at bounding box center [200, 300] width 228 height 293
drag, startPoint x: 112, startPoint y: 320, endPoint x: 93, endPoint y: 322, distance: 19.2
click at [93, 322] on div "제목* [분할결제1][연장] 초등 수학PT 12주(약 3개월) 프로그램 ​ 상세 정보 ​ 카테고리 ​ 기본 가격* 537000 ​ 실제 가격*…" at bounding box center [200, 300] width 228 height 293
type input "84"
drag, startPoint x: 126, startPoint y: 439, endPoint x: 147, endPoint y: 445, distance: 21.7
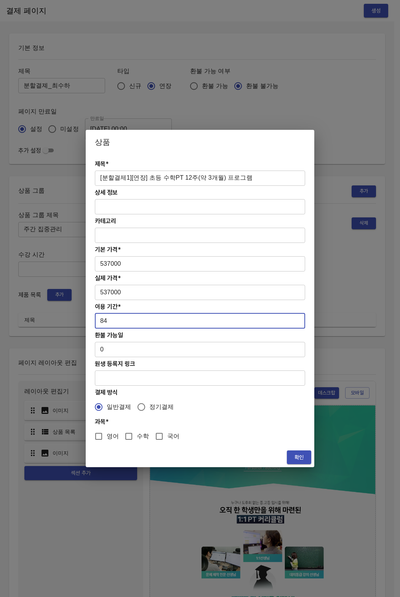
click at [126, 439] on input "수학" at bounding box center [129, 436] width 16 height 16
checkbox input "true"
click at [290, 453] on button "확인" at bounding box center [299, 457] width 24 height 14
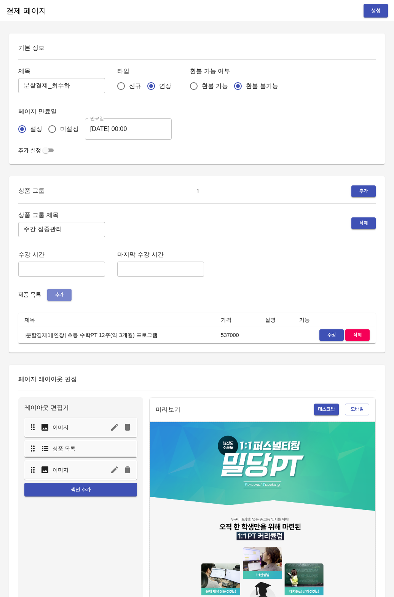
click at [61, 292] on span "추가" at bounding box center [59, 294] width 17 height 9
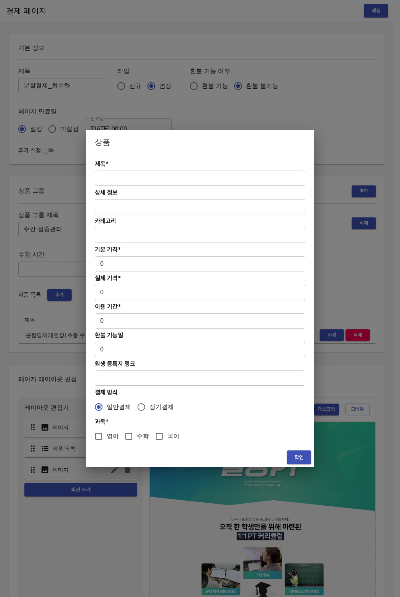
drag, startPoint x: 129, startPoint y: 187, endPoint x: 141, endPoint y: 176, distance: 16.4
click at [129, 186] on div "제목* ​ 상세 정보 ​ 카테고리 ​ 기본 가격* 0 ​ 실제 가격* 0 ​ 이용 기간* 0 ​ 환불 가능일 0 ​ 원생 등록지 링크 ​ 결제…" at bounding box center [200, 300] width 228 height 293
click at [141, 176] on input "text" at bounding box center [200, 178] width 210 height 15
paste input "[분할결제2][연장] 초등 수학PT 12주(약 3개월) 프로그램"
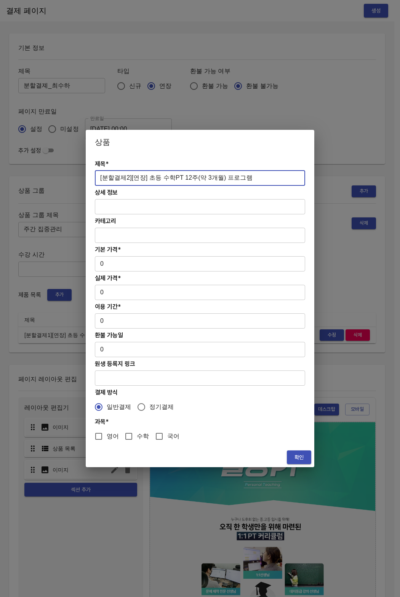
type input "[분할결제2][연장] 초등 수학PT 12주(약 3개월) 프로그램"
drag, startPoint x: 132, startPoint y: 270, endPoint x: 111, endPoint y: 266, distance: 20.8
click at [131, 270] on input "0" at bounding box center [200, 263] width 210 height 15
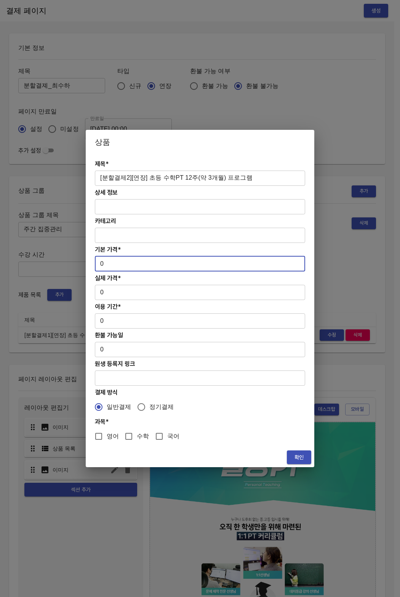
drag, startPoint x: 111, startPoint y: 266, endPoint x: 87, endPoint y: 266, distance: 24.0
click at [87, 266] on div "제목* [분할결제2][연장] 초등 수학PT 12주(약 3개월) 프로그램 ​ 상세 정보 ​ 카테고리 ​ 기본 가격* 0 ​ 실제 가격* 0 ​ …" at bounding box center [200, 300] width 228 height 293
paste input "53700"
type input "537000"
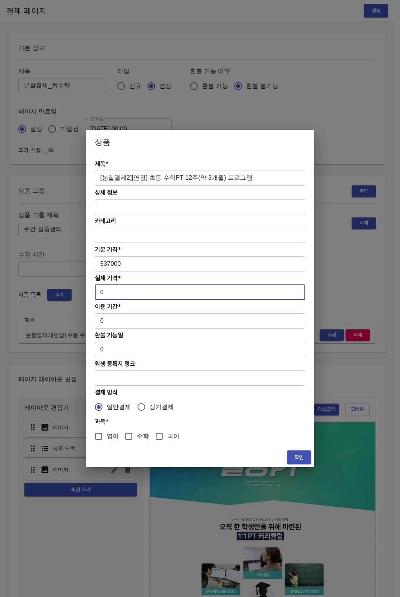
drag, startPoint x: 107, startPoint y: 290, endPoint x: 87, endPoint y: 292, distance: 19.9
click at [87, 292] on div "제목* [분할결제2][연장] 초등 수학PT 12주(약 3개월) 프로그램 ​ 상세 정보 ​ 카테고리 ​ 기본 가격* 537000 ​ 실제 가격*…" at bounding box center [200, 300] width 228 height 293
paste input "53700"
type input "537000"
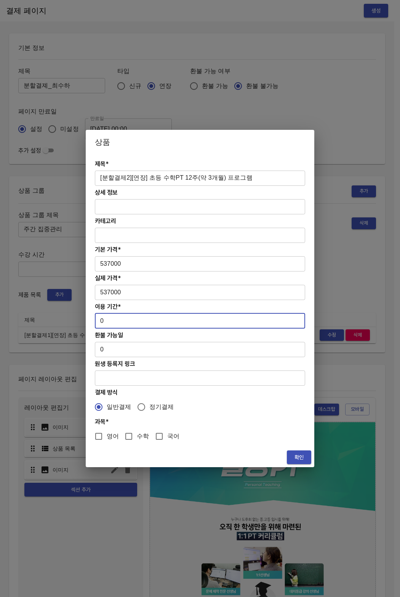
drag, startPoint x: 99, startPoint y: 322, endPoint x: 93, endPoint y: 322, distance: 6.5
click at [93, 322] on div "제목* [분할결제2][연장] 초등 수학PT 12주(약 3개월) 프로그램 ​ 상세 정보 ​ 카테고리 ​ 기본 가격* 537000 ​ 실제 가격*…" at bounding box center [200, 300] width 228 height 293
type input "84"
drag, startPoint x: 127, startPoint y: 436, endPoint x: 136, endPoint y: 438, distance: 9.4
click at [128, 436] on input "수학" at bounding box center [129, 436] width 16 height 16
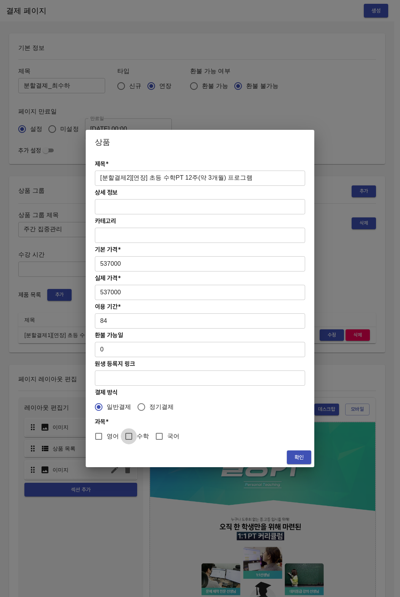
checkbox input "true"
click at [293, 458] on span "확인" at bounding box center [299, 458] width 12 height 10
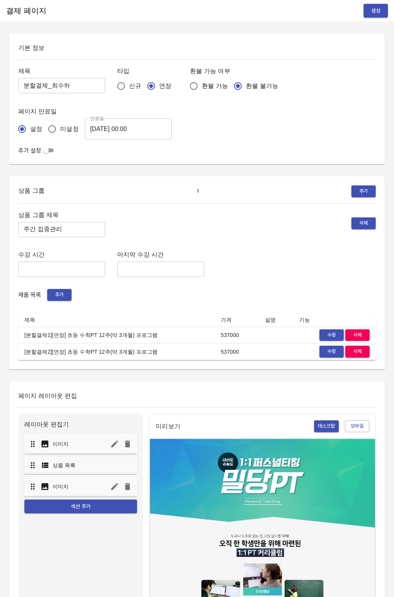
click at [177, 305] on div "상품 그룹 제목 주간 집중관리 ​ 삭제 수강 시간 ​ 마지막 수강 시간 ​ 제품 목록 추가 제목 가격 설명 기능 [분할결제1][연장] 초등 수…" at bounding box center [196, 285] width 357 height 150
drag, startPoint x: 32, startPoint y: 335, endPoint x: 122, endPoint y: 341, distance: 90.8
click at [122, 341] on td "[분할결제1][연장] 초등 수학PT 12주(약 3개월) 프로그램" at bounding box center [116, 335] width 196 height 17
click at [131, 348] on td "[분할결제2][연장] 초등 수학PT 12주(약 3개월) 프로그램" at bounding box center [116, 351] width 196 height 17
click at [134, 352] on td "[분할결제2][연장] 초등 수학PT 12주(약 3개월) 프로그램" at bounding box center [116, 351] width 196 height 17
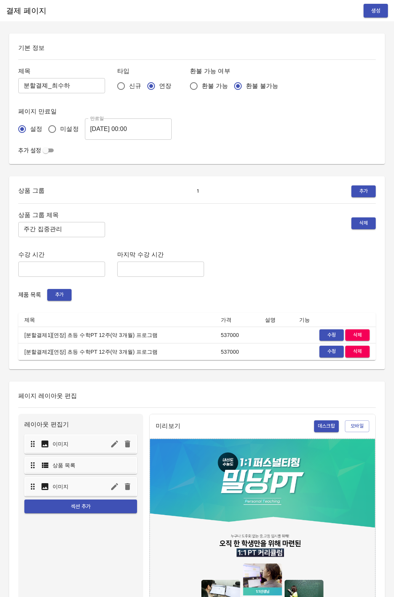
drag, startPoint x: 384, startPoint y: 11, endPoint x: 74, endPoint y: 141, distance: 336.3
click at [180, 117] on div "결제 페이지 생성 기본 정보 제목 분할결졔_최수하 ​ 타입 신규 연장 환불 가능 여부 환불 가능 환불 불가능 페이지 만료일 설정 미설정 만료일…" at bounding box center [197, 480] width 394 height 960
click at [54, 128] on input "미설정" at bounding box center [52, 129] width 16 height 16
radio input "true"
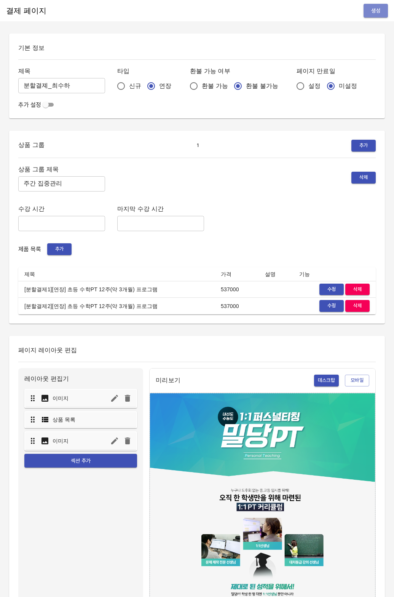
click at [371, 15] on span "생성" at bounding box center [376, 11] width 12 height 10
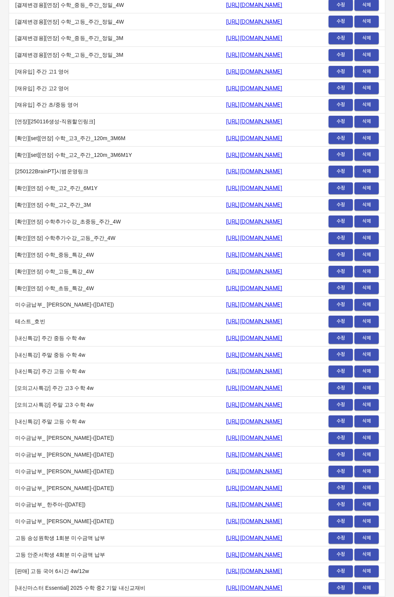
scroll to position [9058, 0]
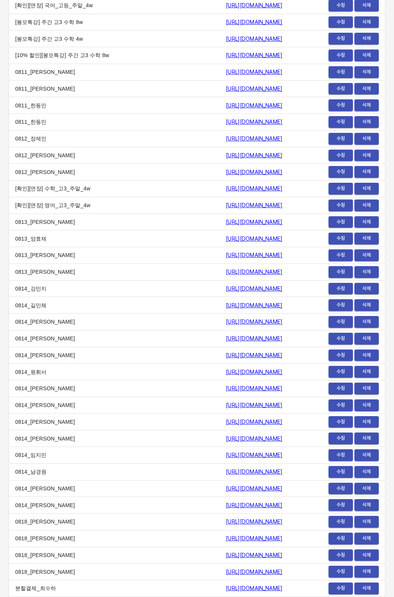
click at [226, 586] on link "https://payment.mildang.kr/A_Sf4vgquiEbbicV8rm4O" at bounding box center [254, 588] width 57 height 6
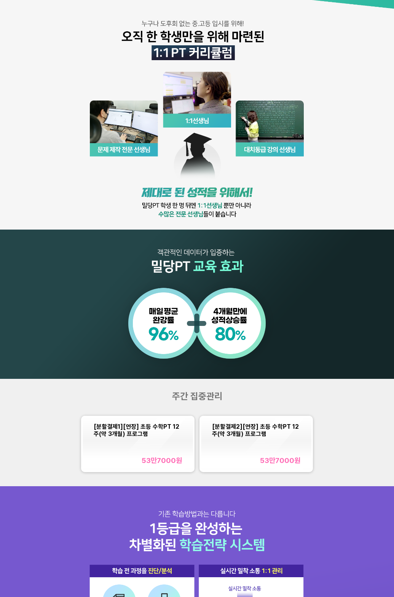
scroll to position [406, 0]
